Goal: Task Accomplishment & Management: Use online tool/utility

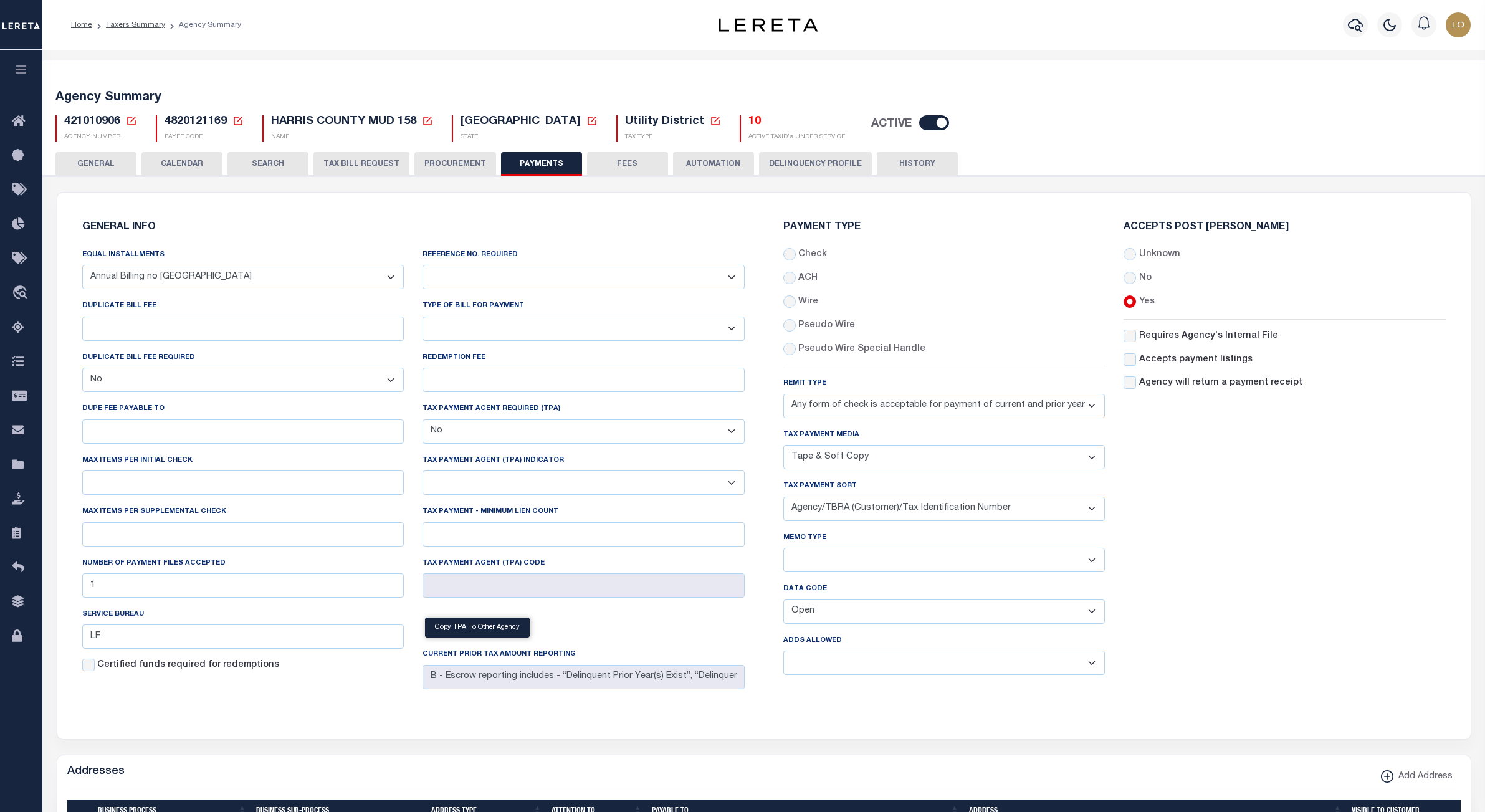
select select "67"
select select "false"
select select "70"
select select "44"
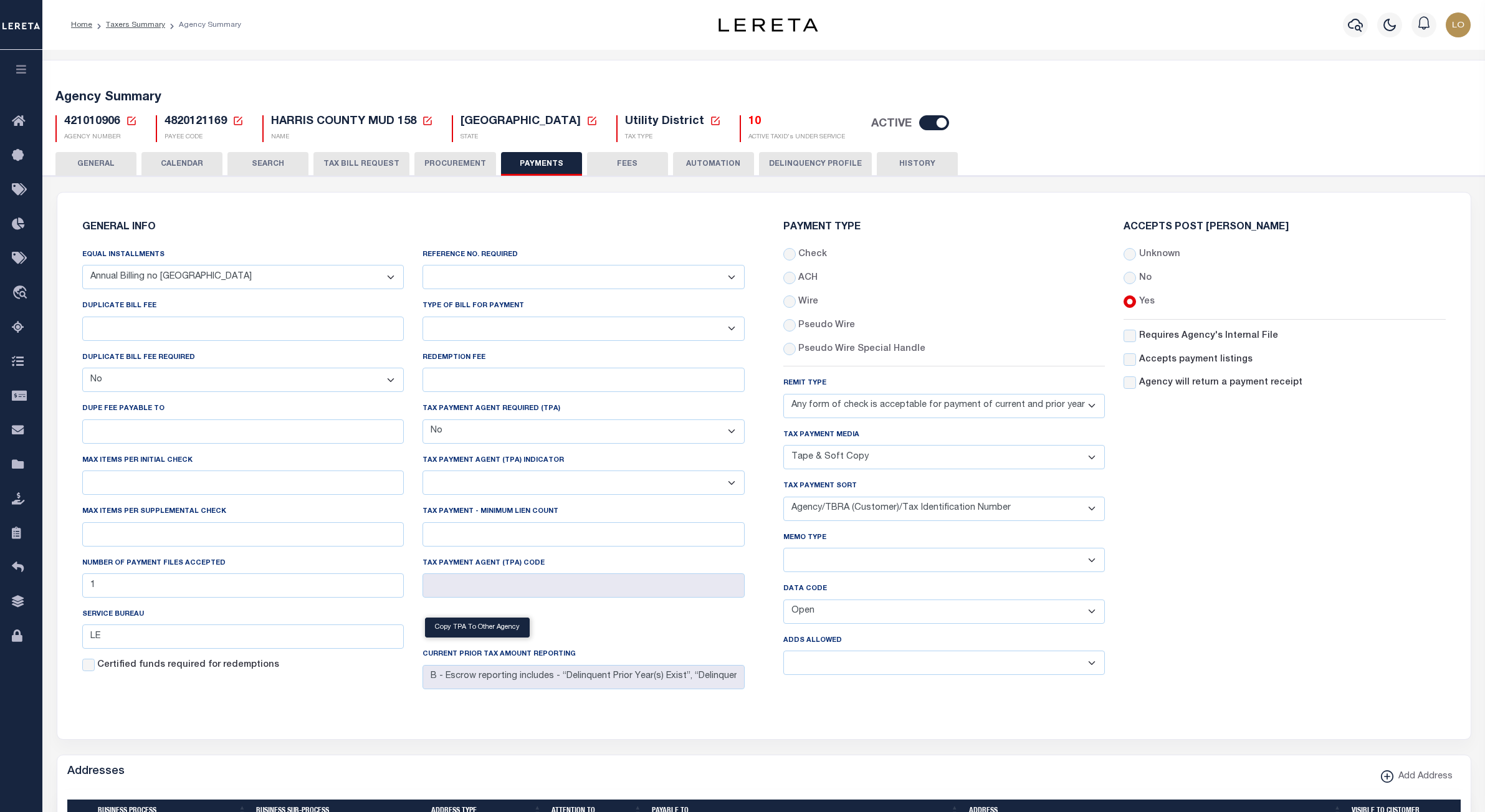
select select "50"
select select "63"
click at [34, 75] on button "button" at bounding box center [21, 71] width 43 height 43
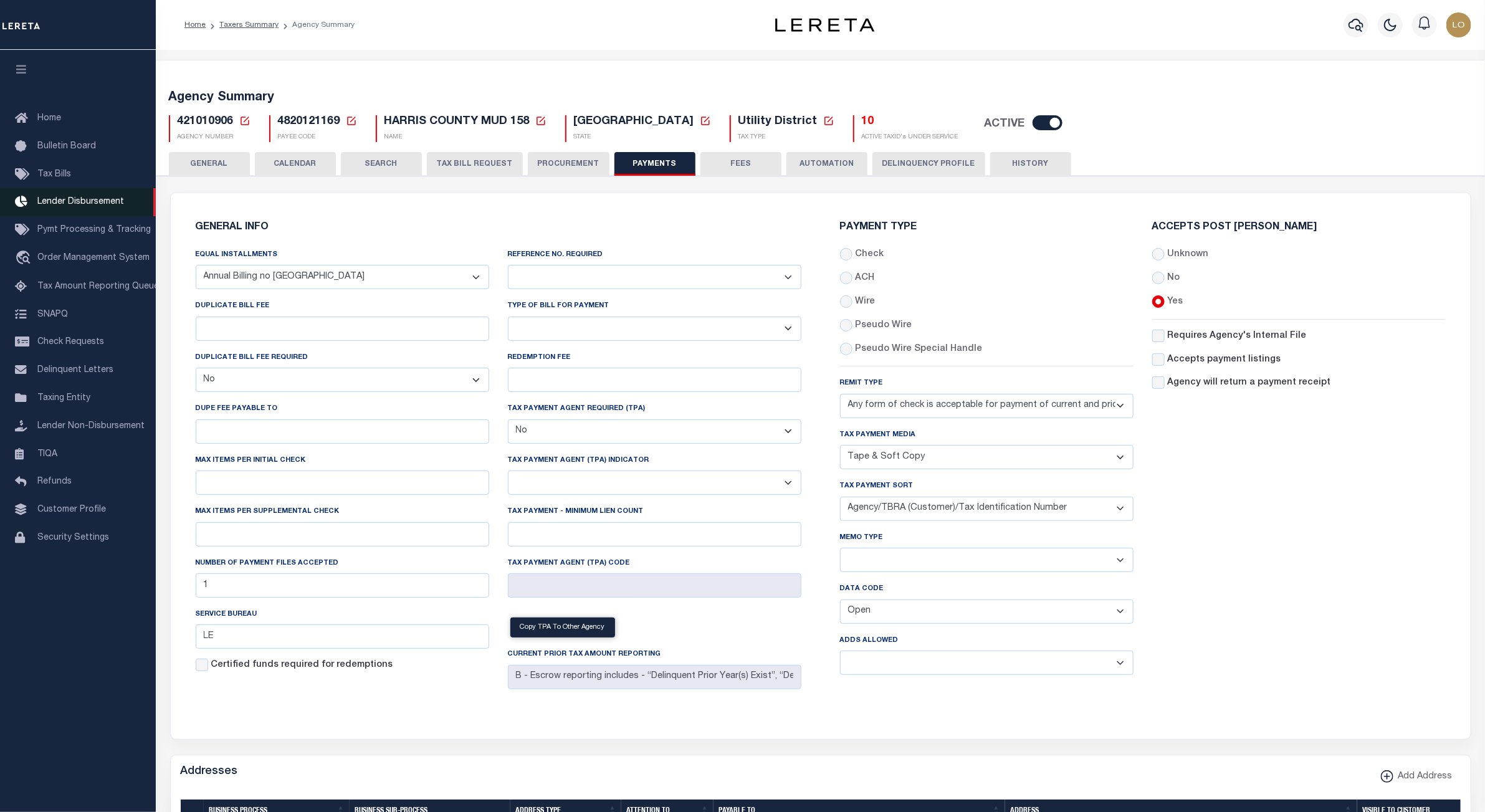
click at [81, 217] on ul "Home Bulletin Board Tax Bills Lender Disbursement Pymt Processing & Tracking tr…" at bounding box center [78, 342] width 156 height 476
click at [72, 230] on span "Pymt Processing & Tracking" at bounding box center [94, 230] width 113 height 9
